Goal: Communication & Community: Ask a question

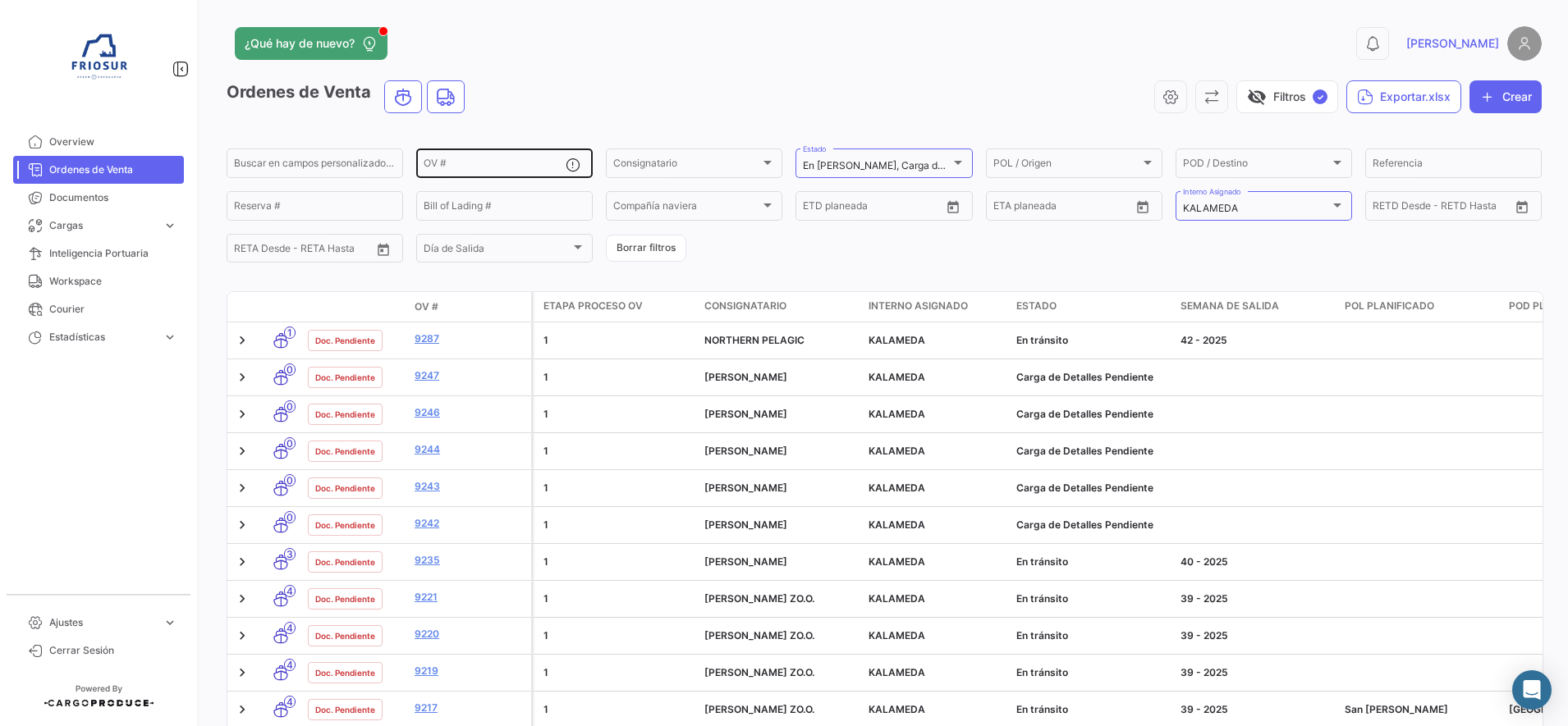
click at [474, 164] on input "OV #" at bounding box center [494, 165] width 142 height 12
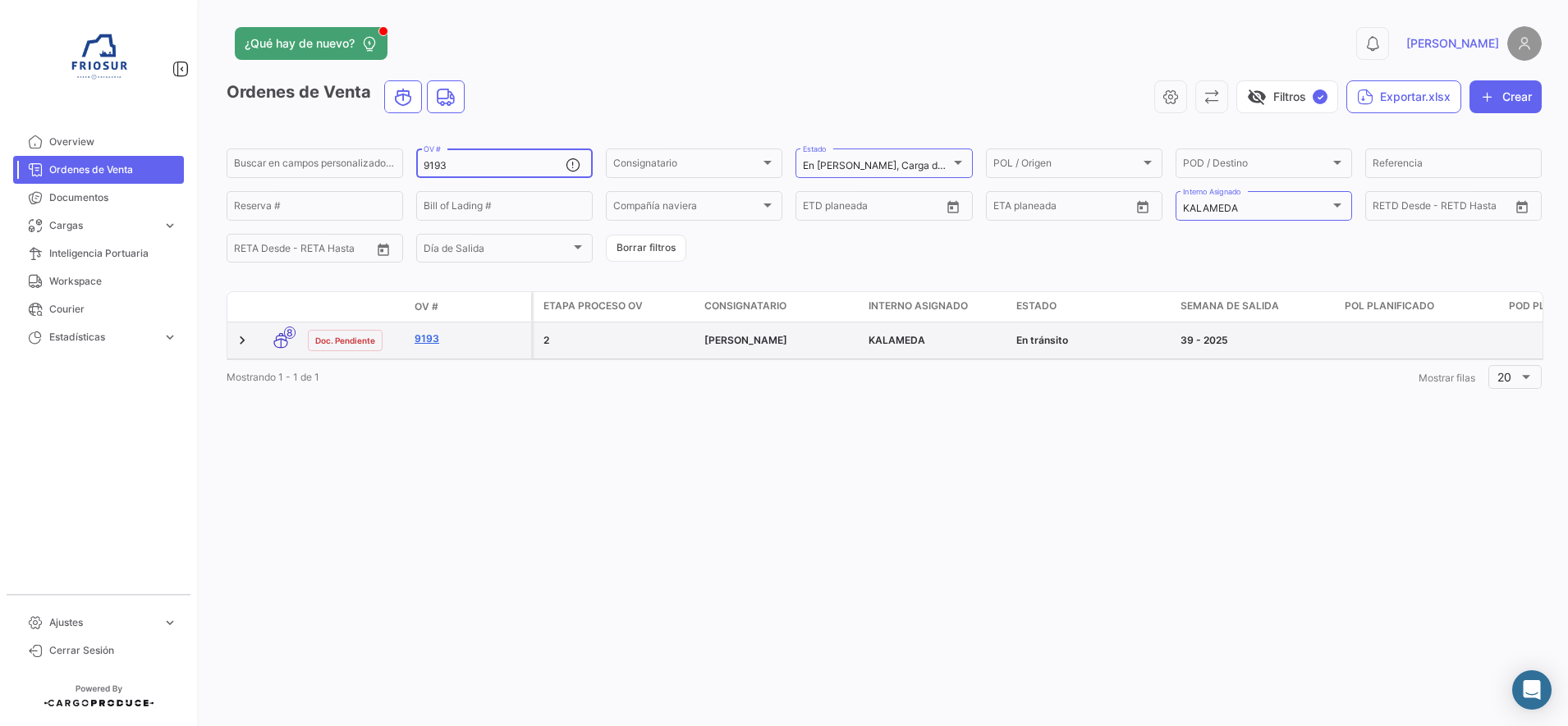
type input "9193"
click at [430, 336] on link "9193" at bounding box center [469, 339] width 110 height 15
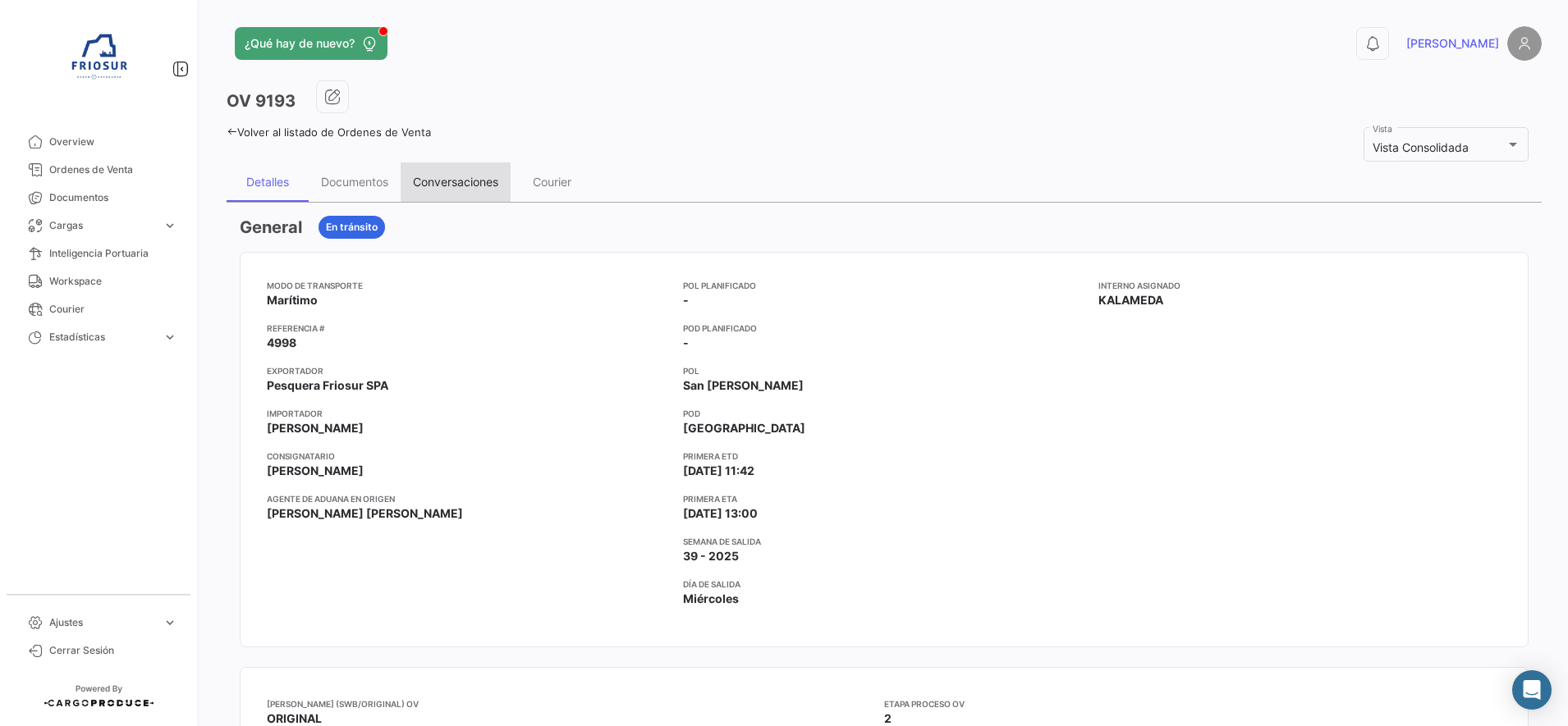
click at [487, 181] on div "Conversaciones" at bounding box center [455, 181] width 85 height 14
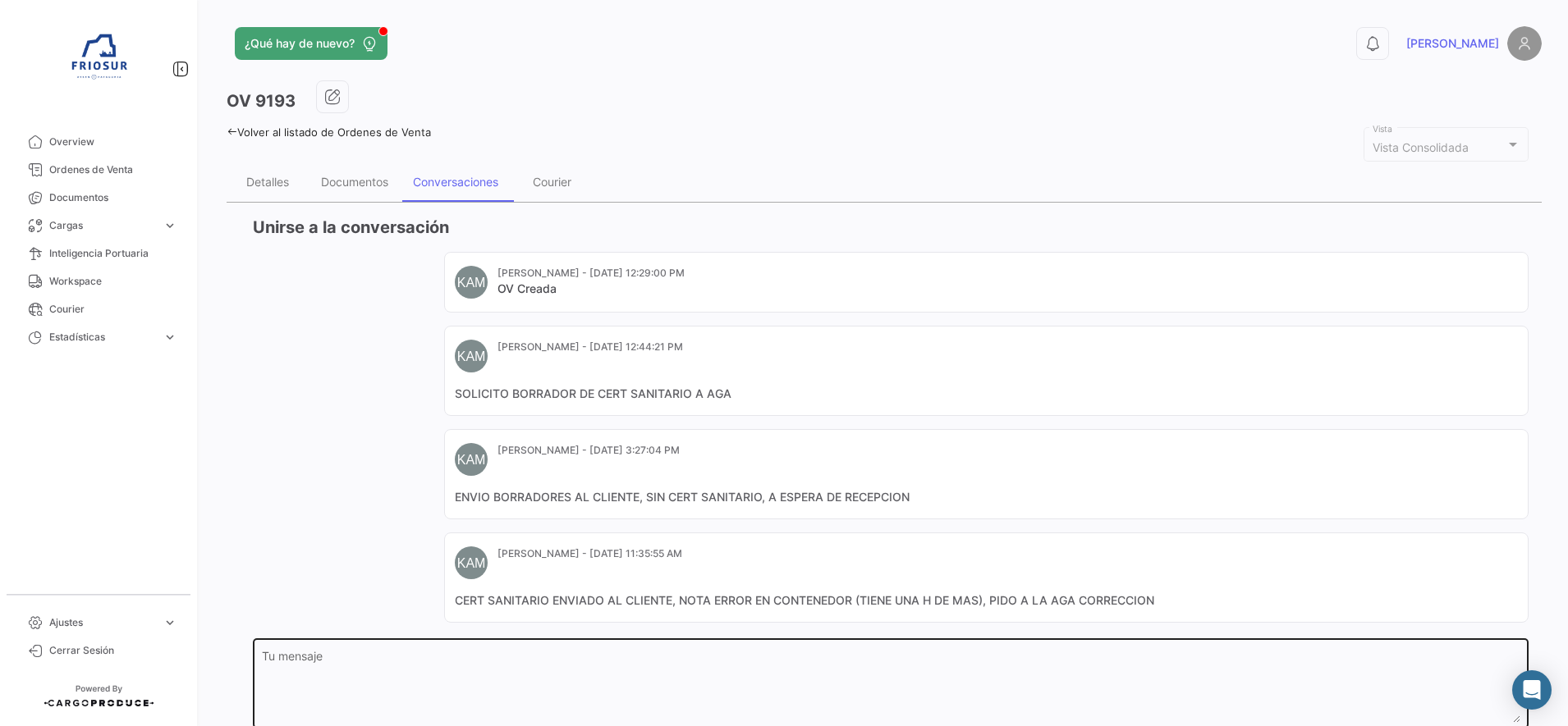
click at [561, 659] on textarea "Tu mensaje" at bounding box center [891, 686] width 1258 height 72
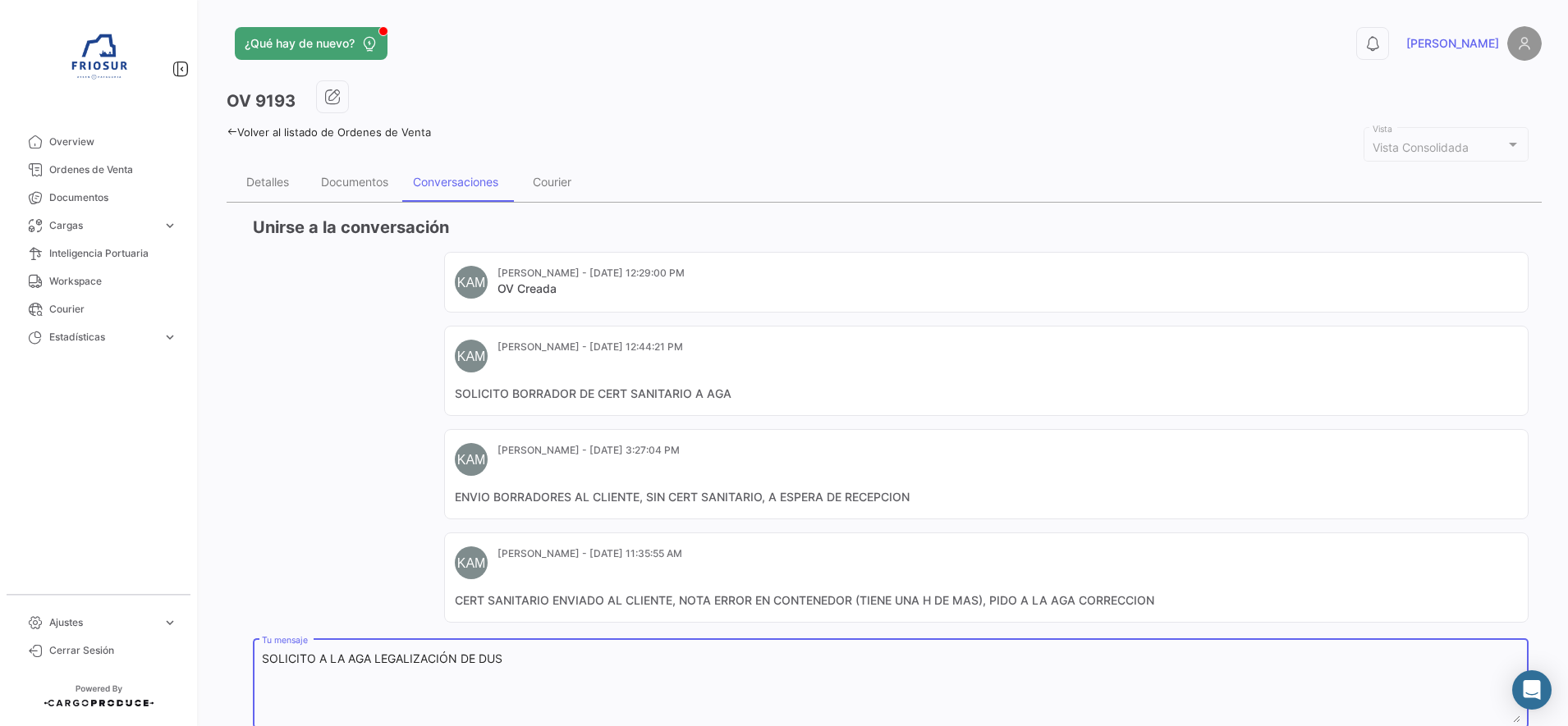
drag, startPoint x: 561, startPoint y: 659, endPoint x: 258, endPoint y: 656, distance: 303.0
click at [258, 656] on div "SOLICITO A LA AGA LEGALIZACIÓN DE DUS Tu mensaje" at bounding box center [890, 682] width 1275 height 93
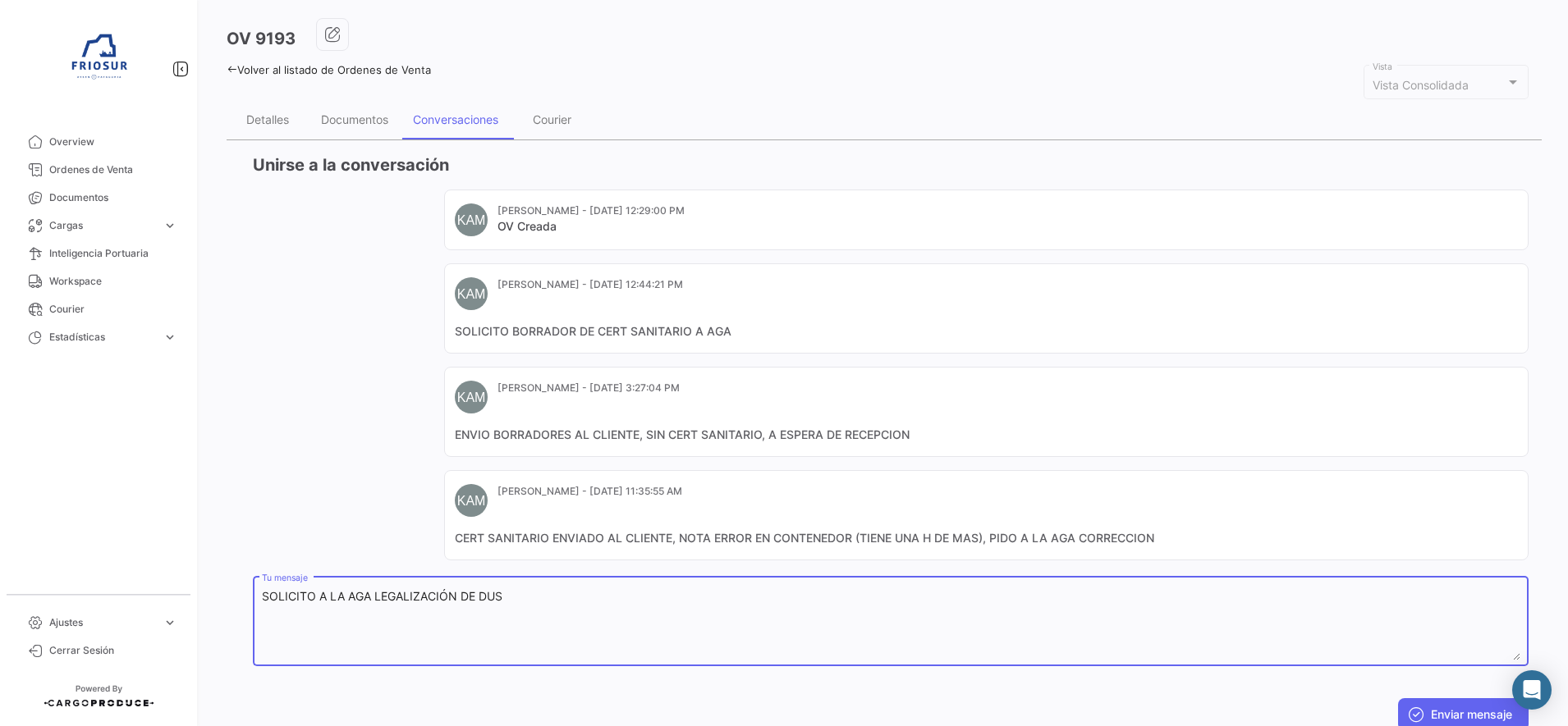
scroll to position [120, 0]
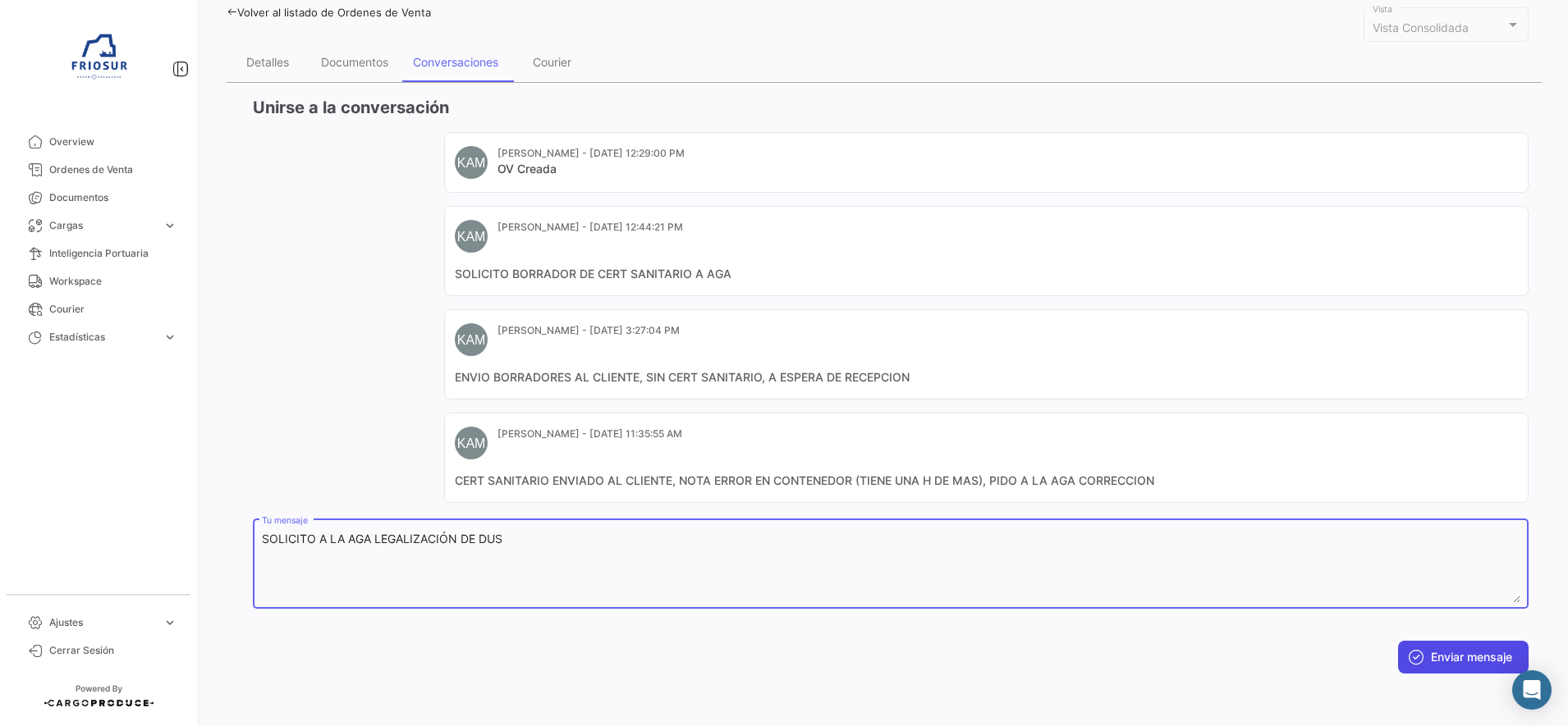
type textarea "SOLICITO A LA AGA LEGALIZACIÓN DE DUS"
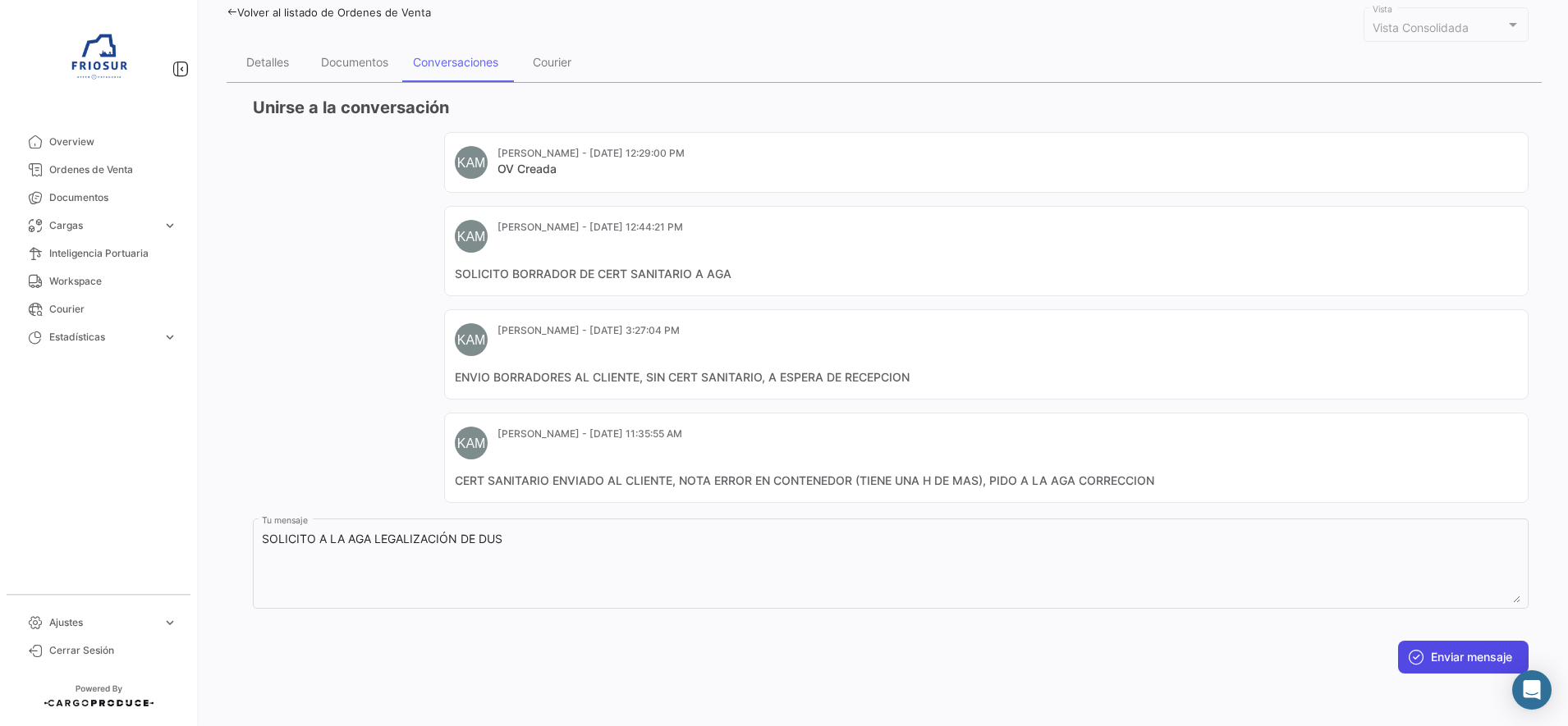
click at [1455, 657] on button "Enviar mensaje" at bounding box center [1463, 657] width 131 height 33
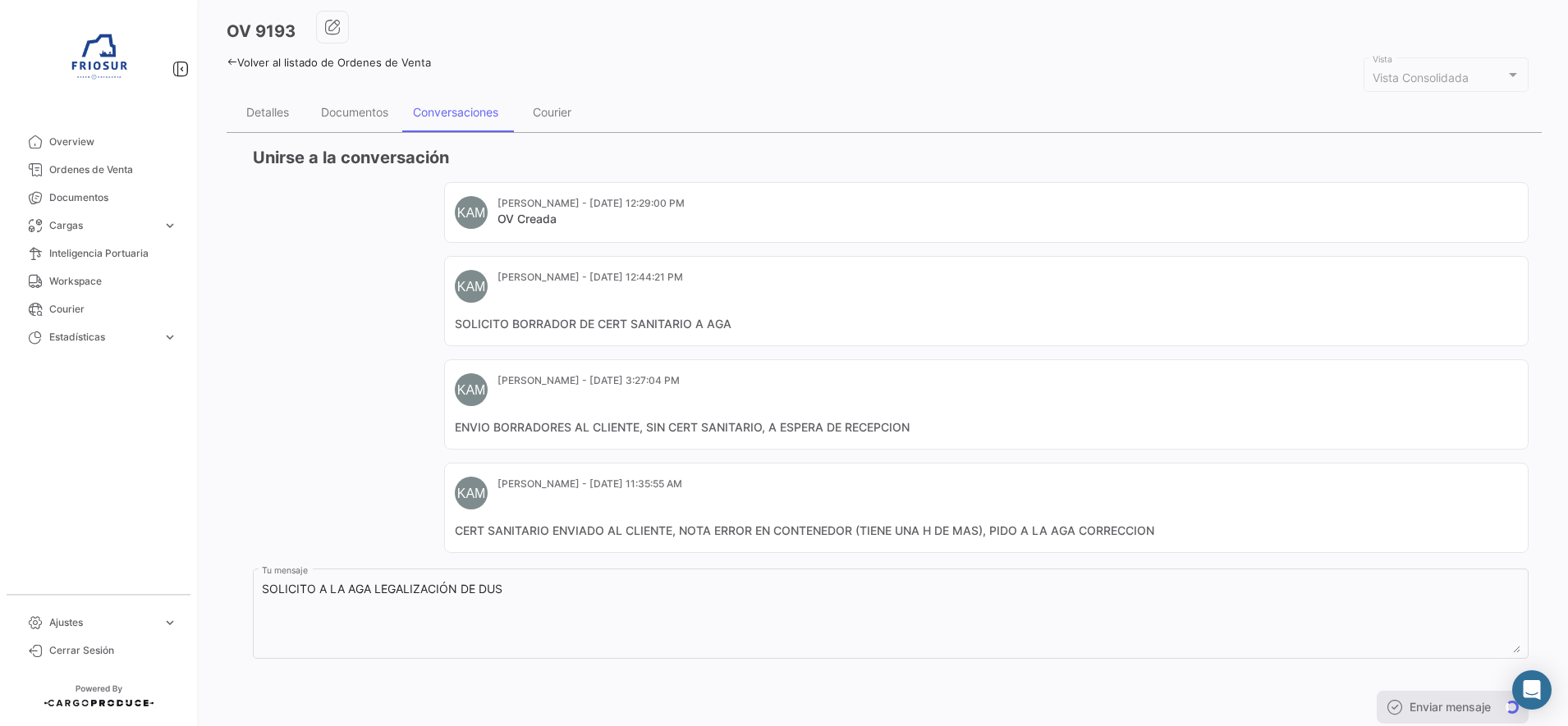
scroll to position [103, 0]
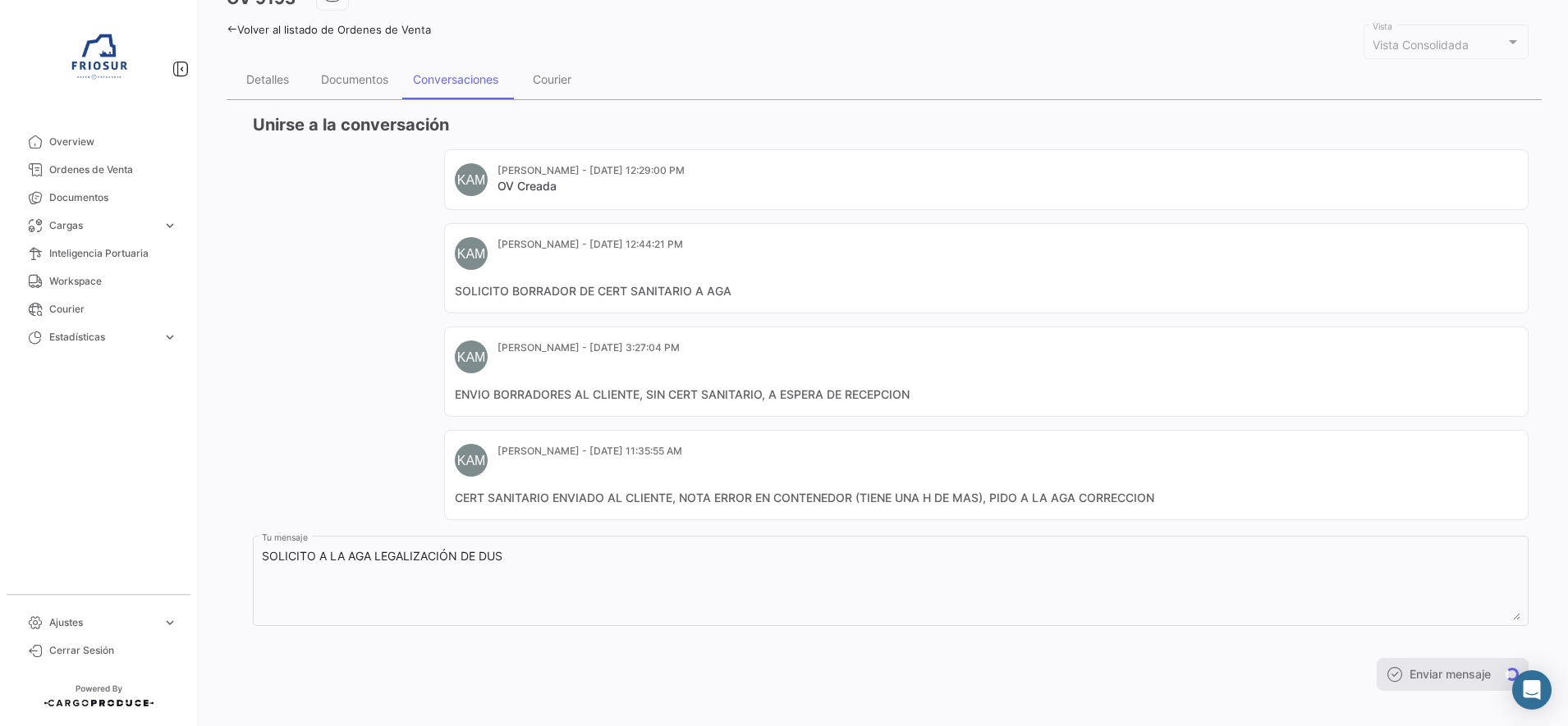
click at [371, 334] on div "[PERSON_NAME] - [DATE] 12:29:00 PM OV Creada [PERSON_NAME] - [DATE] 12:44:21 PM…" at bounding box center [890, 334] width 1275 height 371
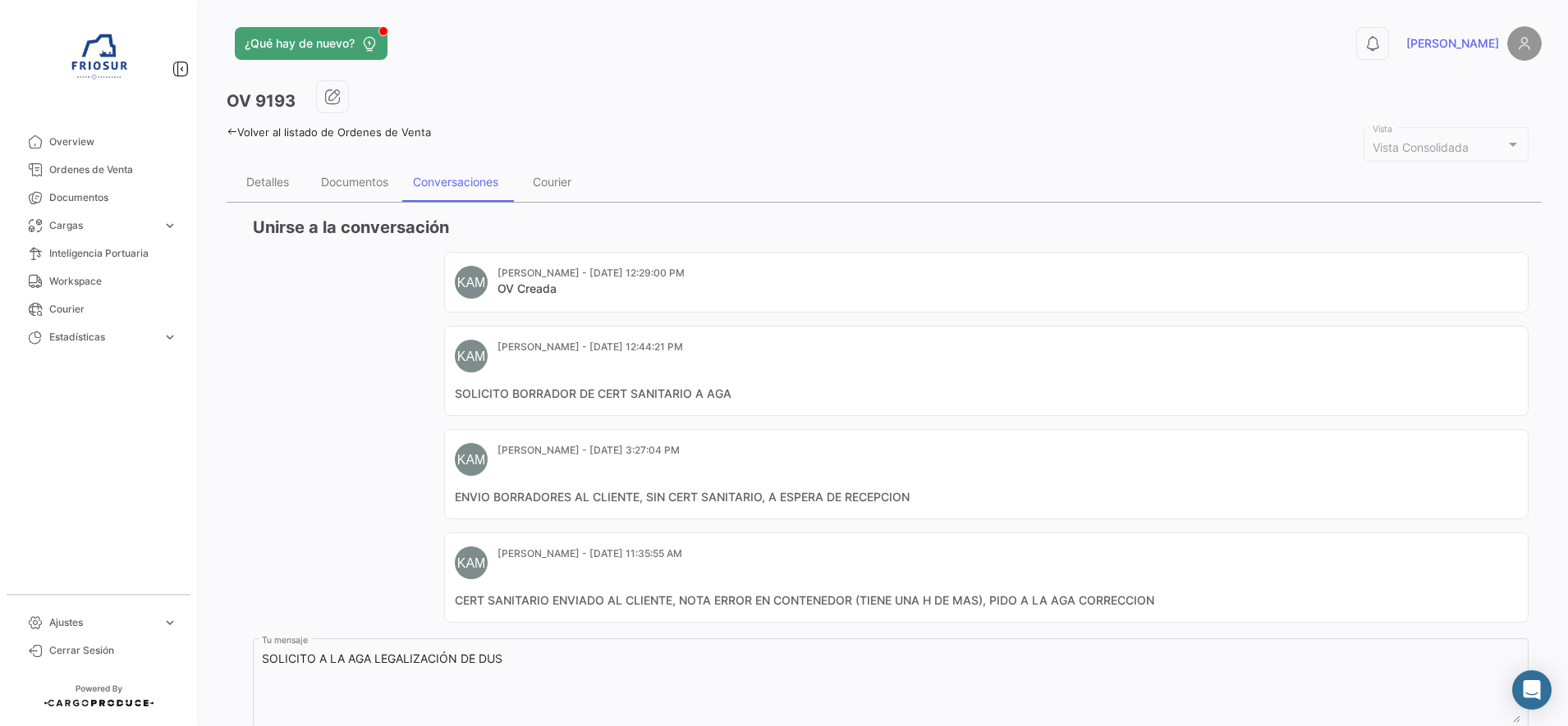
scroll to position [120, 0]
